Goal: Task Accomplishment & Management: Manage account settings

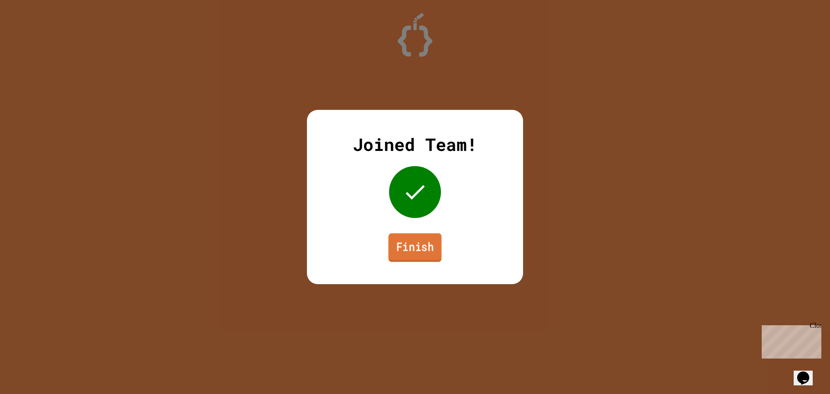
click at [404, 249] on link "Finish" at bounding box center [414, 247] width 53 height 29
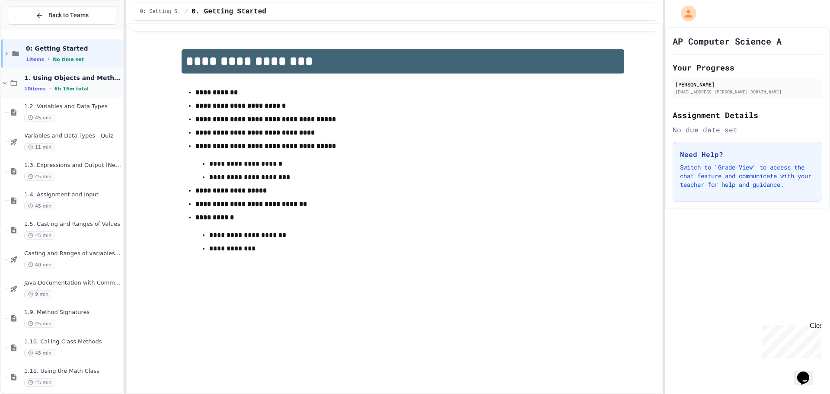
click at [83, 90] on div "10 items • 6h 15m total" at bounding box center [72, 88] width 97 height 7
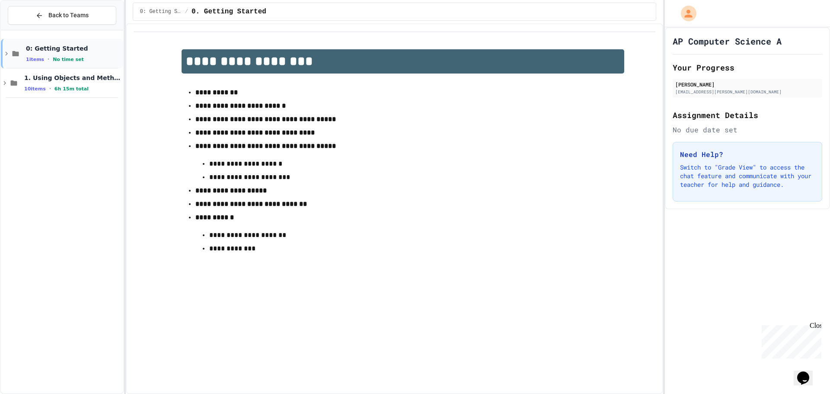
click at [90, 61] on div "1 items • No time set" at bounding box center [74, 59] width 96 height 7
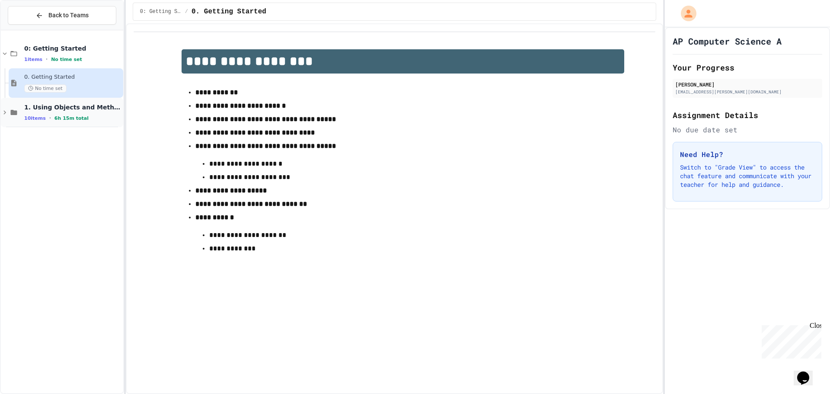
click at [84, 119] on div "10 items • 6h 15m total" at bounding box center [72, 118] width 97 height 7
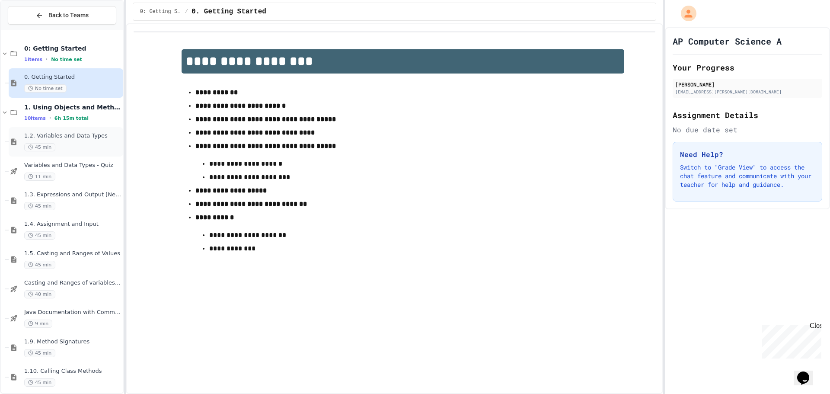
click at [85, 148] on div "45 min" at bounding box center [72, 147] width 97 height 8
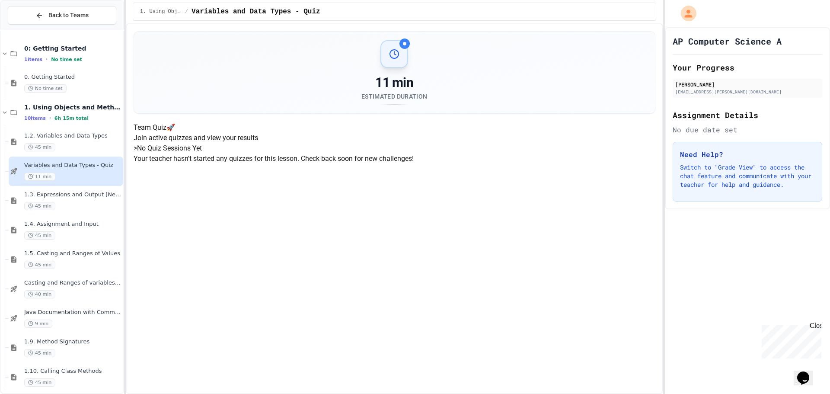
click at [90, 204] on div "45 min" at bounding box center [72, 206] width 97 height 8
